Goal: Task Accomplishment & Management: Use online tool/utility

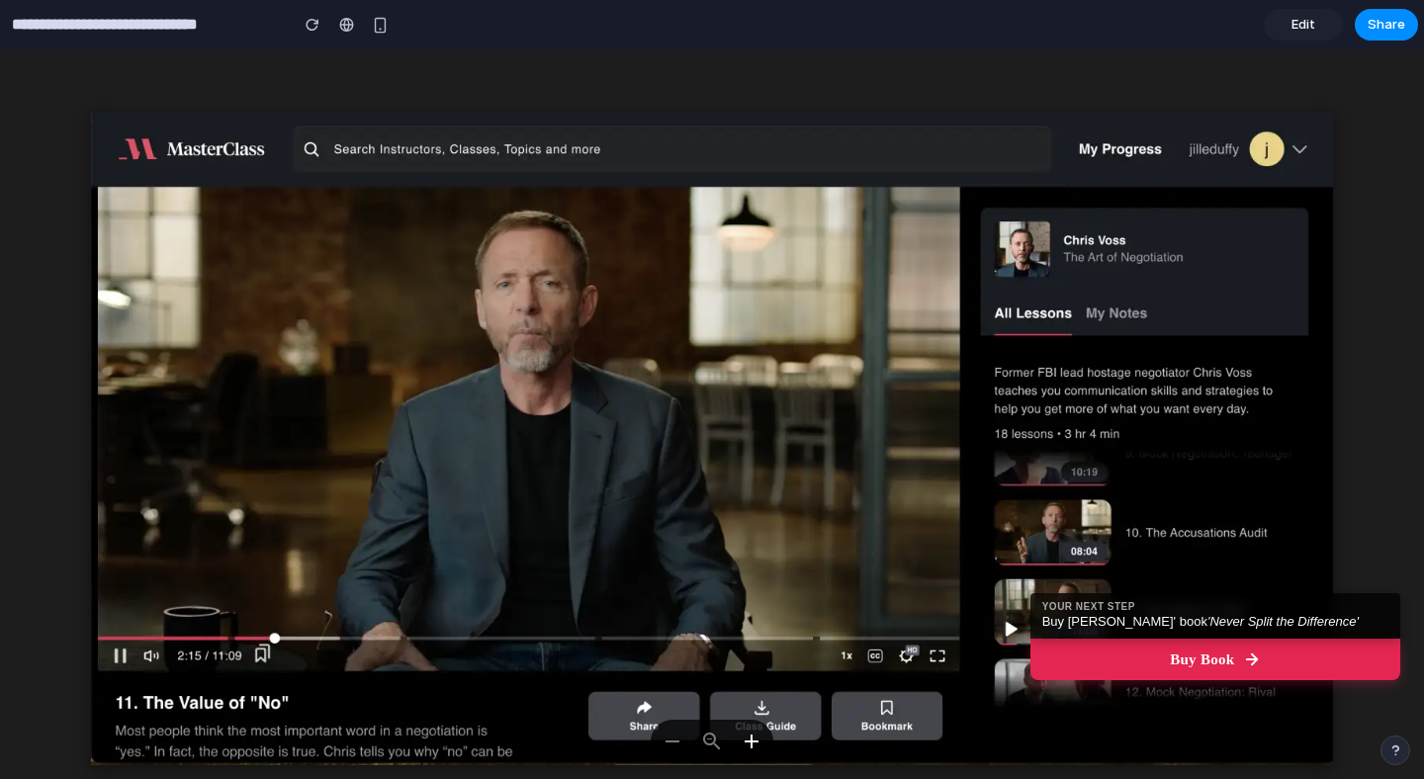
click at [1301, 28] on span "Edit" at bounding box center [1304, 25] width 24 height 20
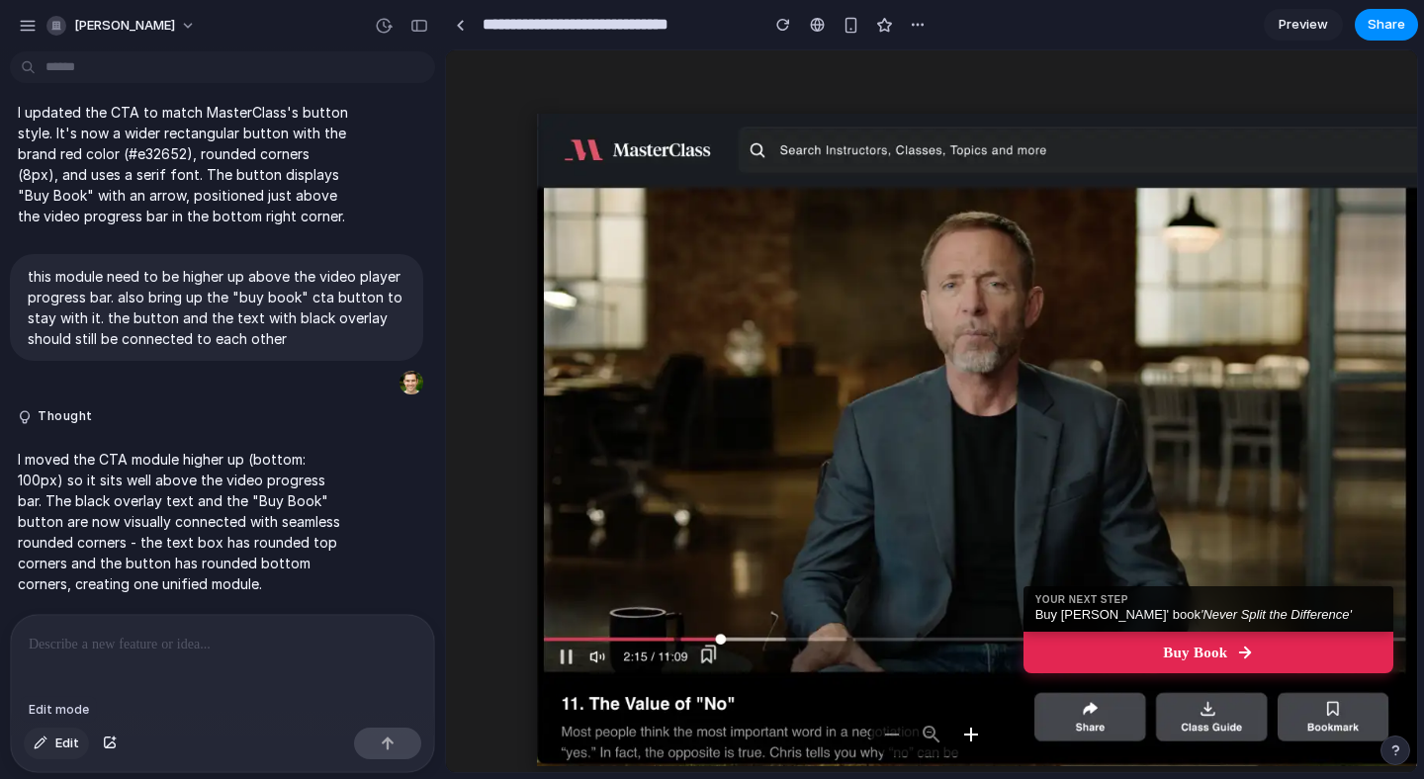
click at [57, 739] on span "Edit" at bounding box center [67, 744] width 24 height 20
click at [455, 28] on link at bounding box center [460, 25] width 30 height 30
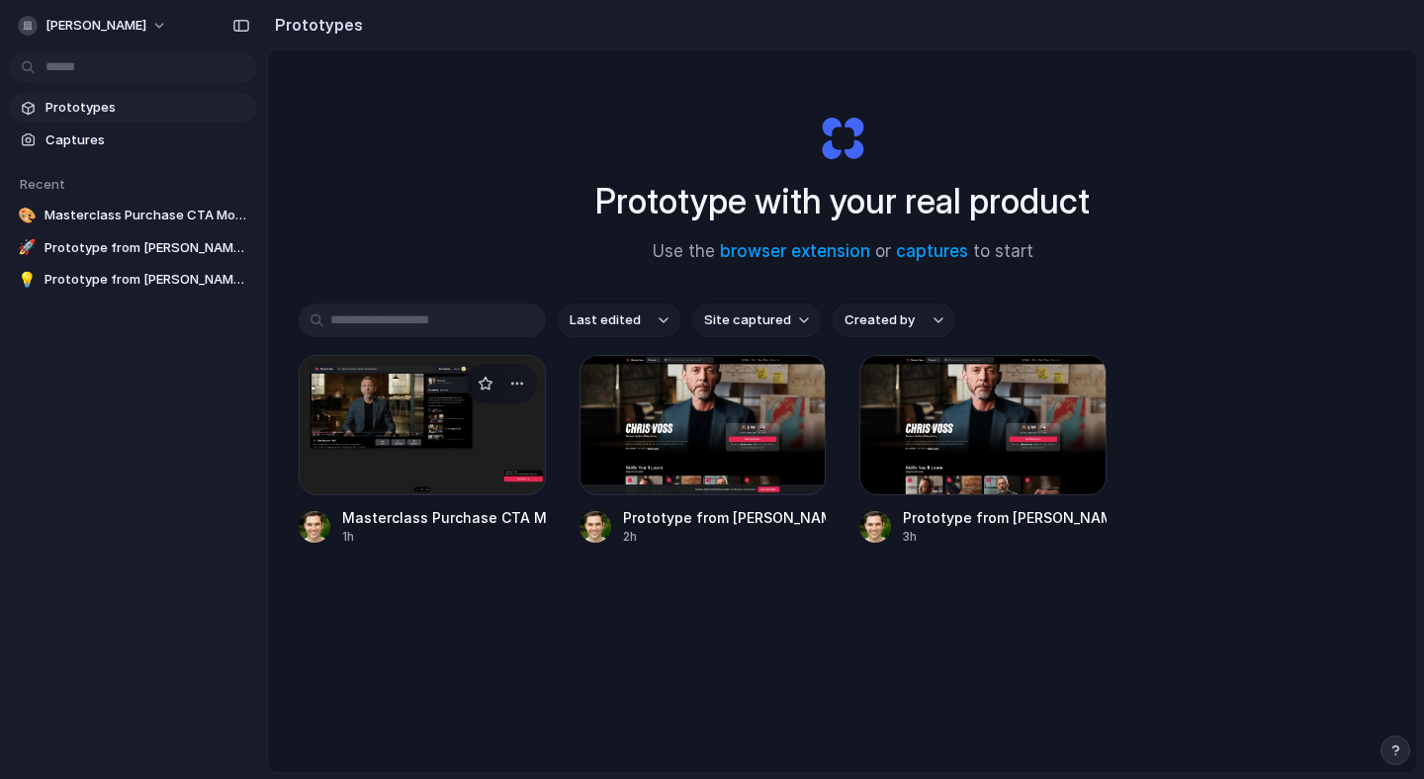
click at [420, 442] on div at bounding box center [422, 425] width 247 height 140
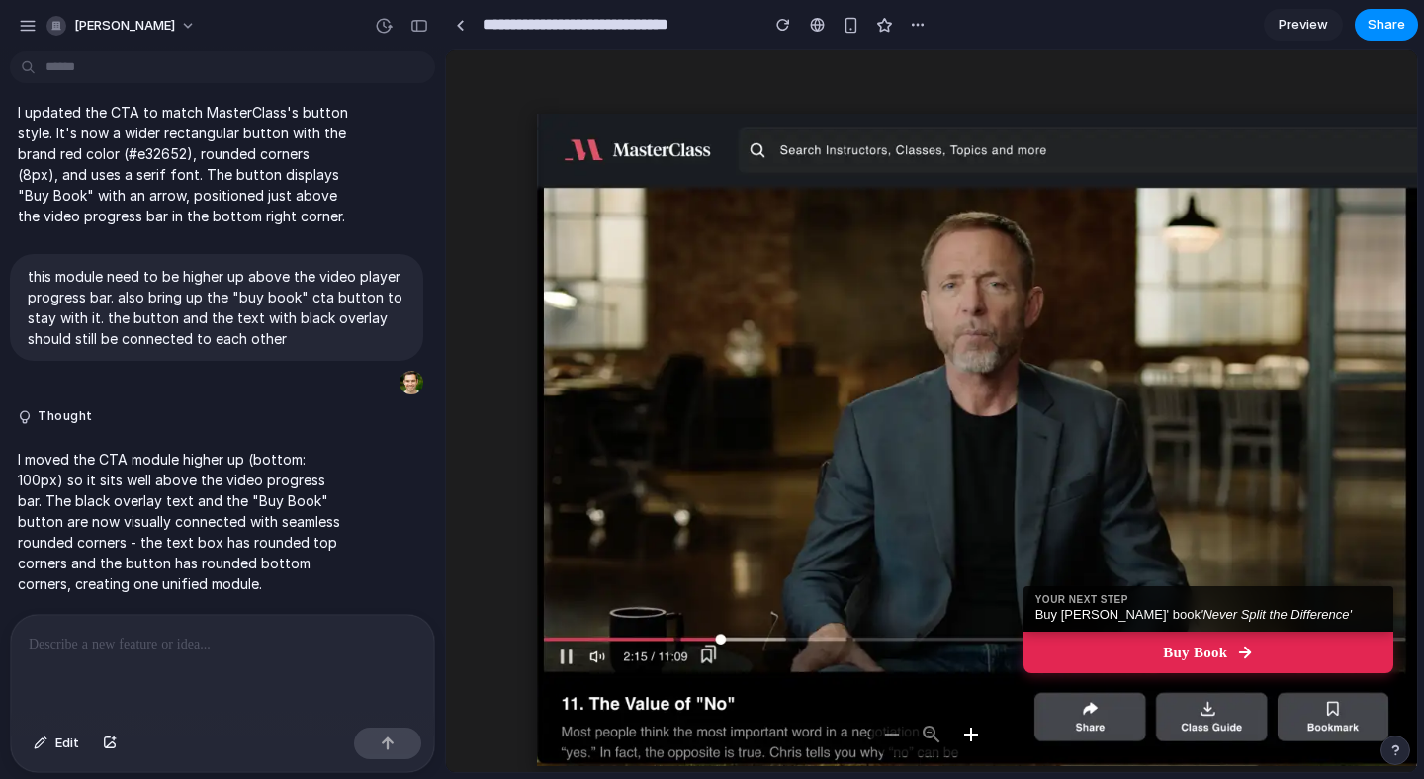
click at [1310, 29] on span "Preview" at bounding box center [1303, 25] width 49 height 20
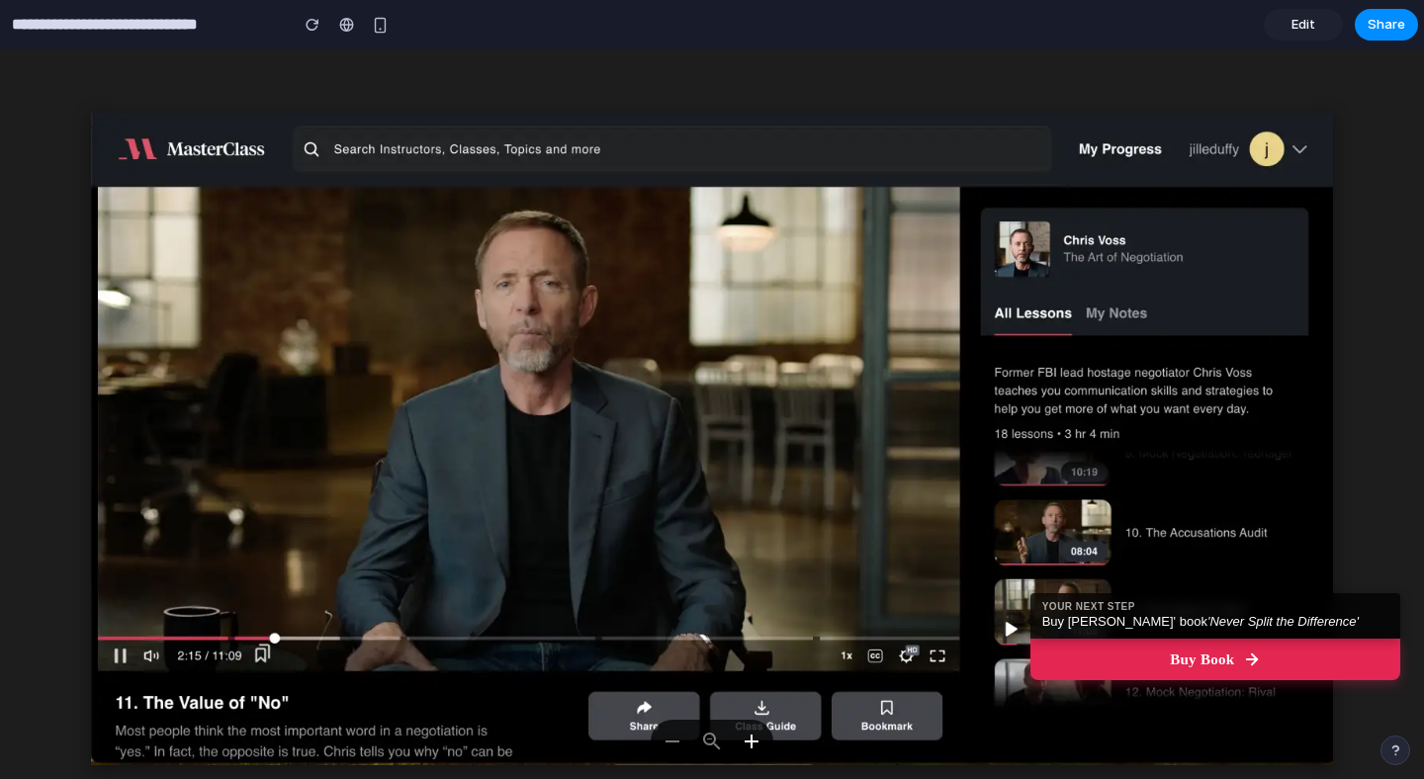
click at [817, 428] on img at bounding box center [712, 439] width 1242 height 653
